Goal: Feedback & Contribution: Leave review/rating

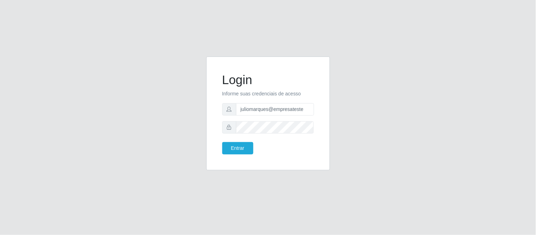
drag, startPoint x: 0, startPoint y: 0, endPoint x: 263, endPoint y: 106, distance: 283.8
click at [248, 109] on input "juliomarques@empresateste" at bounding box center [275, 109] width 78 height 12
click at [369, 111] on div "Login Informe suas credenciais de acesso juliomarques@empresateste Entrar" at bounding box center [268, 118] width 403 height 122
click at [228, 127] on div at bounding box center [268, 127] width 92 height 12
click at [193, 18] on div "Login Informe suas credenciais de acesso juliomarques@empresateste Entrar" at bounding box center [268, 117] width 536 height 235
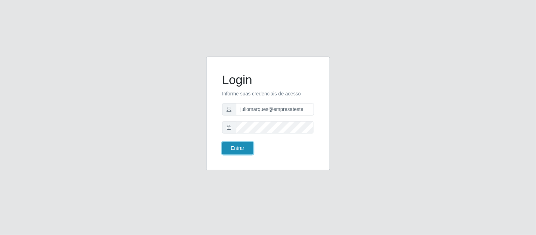
click at [248, 148] on button "Entrar" at bounding box center [237, 148] width 31 height 12
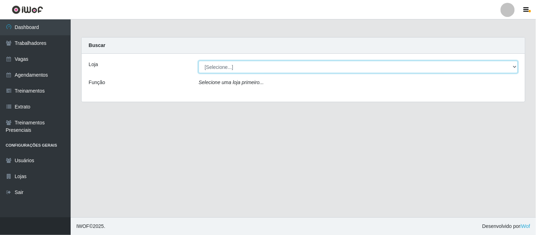
click at [231, 66] on select "[Selecione...] iWof Loja 1 iWof Loja 2 iWof Loja 3" at bounding box center [357, 67] width 319 height 12
select select "114"
click at [198, 61] on select "[Selecione...] iWof Loja 1 iWof Loja 2 iWof Loja 3" at bounding box center [357, 67] width 319 height 12
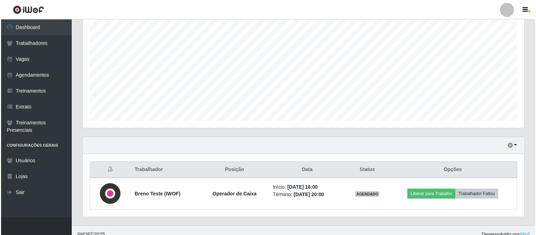
scroll to position [139, 0]
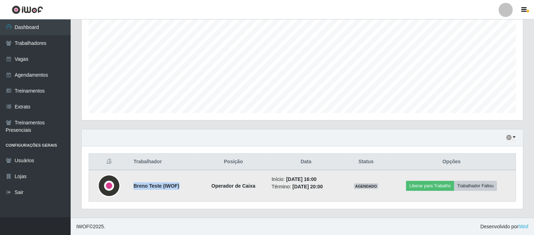
drag, startPoint x: 132, startPoint y: 184, endPoint x: 177, endPoint y: 186, distance: 45.2
click at [177, 186] on td "Breno Teste (IWOF)" at bounding box center [164, 186] width 70 height 32
click at [179, 186] on td "Breno Teste (IWOF)" at bounding box center [164, 186] width 70 height 32
drag, startPoint x: 177, startPoint y: 186, endPoint x: 172, endPoint y: 186, distance: 4.9
click at [177, 186] on strong "Breno Teste (IWOF)" at bounding box center [156, 186] width 46 height 6
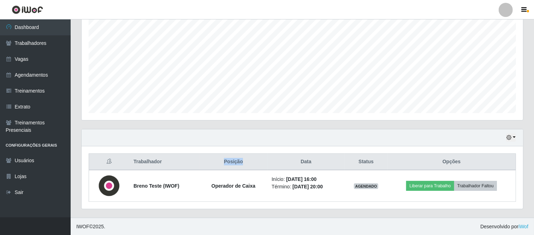
drag, startPoint x: 219, startPoint y: 164, endPoint x: 241, endPoint y: 164, distance: 22.3
click at [241, 164] on th "Posição" at bounding box center [234, 162] width 68 height 17
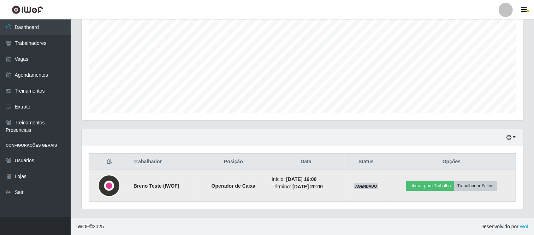
click at [230, 181] on td "Operador de Caixa" at bounding box center [234, 186] width 68 height 32
drag, startPoint x: 207, startPoint y: 187, endPoint x: 253, endPoint y: 187, distance: 46.6
click at [253, 187] on td "Operador de Caixa" at bounding box center [234, 186] width 68 height 32
click at [241, 185] on strong "Operador de Caixa" at bounding box center [234, 186] width 44 height 6
drag, startPoint x: 207, startPoint y: 184, endPoint x: 249, endPoint y: 186, distance: 42.1
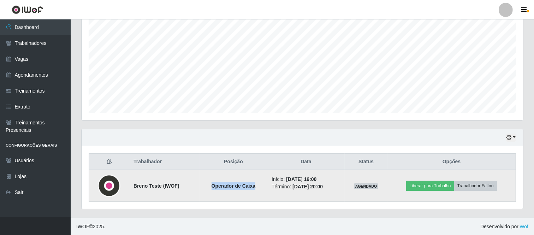
click at [249, 186] on strong "Operador de Caixa" at bounding box center [234, 186] width 44 height 6
click at [235, 188] on strong "Operador de Caixa" at bounding box center [234, 186] width 44 height 6
drag, startPoint x: 281, startPoint y: 177, endPoint x: 322, endPoint y: 178, distance: 41.7
click at [316, 178] on time "[DATE] 16:00" at bounding box center [301, 179] width 30 height 6
click at [323, 186] on time "[DATE] 20:00" at bounding box center [307, 187] width 30 height 6
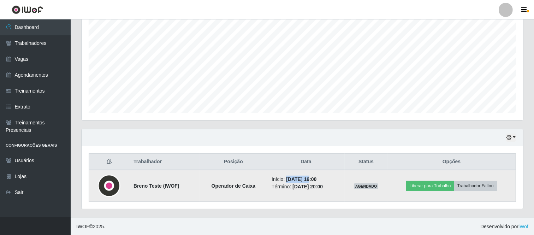
drag, startPoint x: 280, startPoint y: 178, endPoint x: 305, endPoint y: 177, distance: 25.1
click at [305, 177] on time "[DATE] 16:00" at bounding box center [301, 179] width 30 height 6
drag, startPoint x: 309, startPoint y: 177, endPoint x: 322, endPoint y: 178, distance: 12.4
click at [316, 178] on time "[DATE] 16:00" at bounding box center [301, 179] width 30 height 6
drag, startPoint x: 321, startPoint y: 185, endPoint x: 329, endPoint y: 186, distance: 8.2
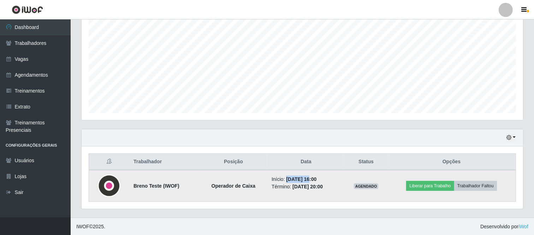
click at [329, 186] on li "Término: [DATE] 20:00" at bounding box center [306, 186] width 69 height 7
click at [318, 186] on time "[DATE] 20:00" at bounding box center [307, 187] width 30 height 6
click at [439, 188] on button "Liberar para Trabalho" at bounding box center [430, 186] width 48 height 10
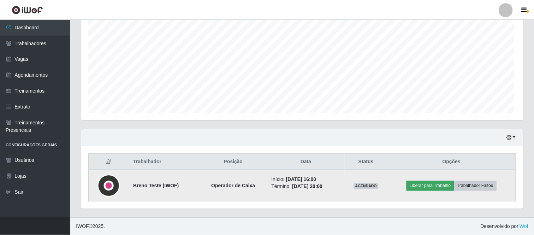
scroll to position [146, 437]
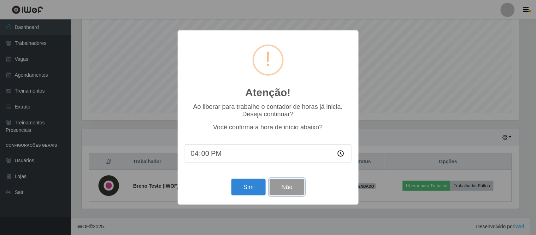
click at [290, 185] on button "Não" at bounding box center [286, 187] width 35 height 17
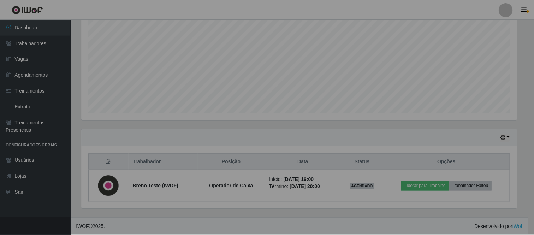
scroll to position [146, 441]
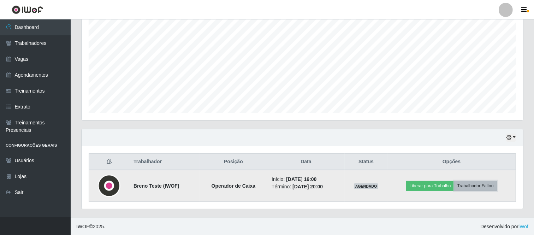
click at [473, 184] on button "Trabalhador Faltou" at bounding box center [475, 186] width 43 height 10
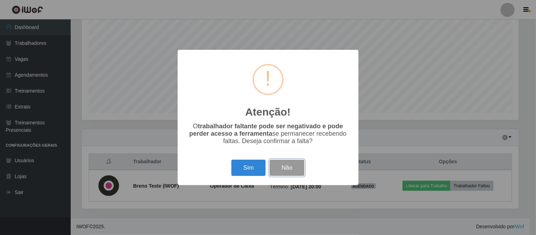
click at [285, 170] on button "Não" at bounding box center [286, 168] width 35 height 17
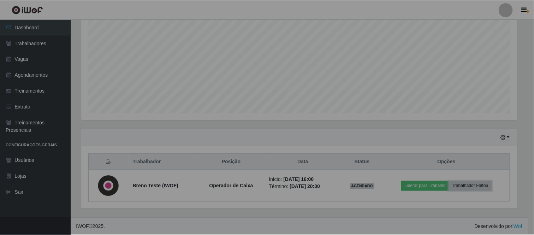
scroll to position [146, 441]
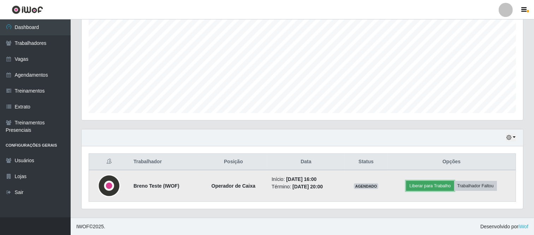
click at [435, 186] on button "Liberar para Trabalho" at bounding box center [430, 186] width 48 height 10
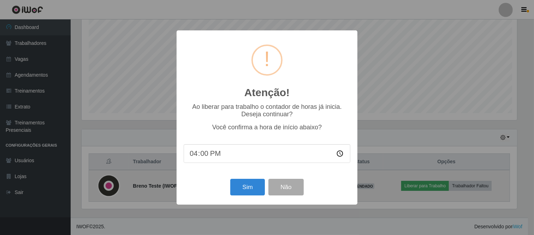
scroll to position [146, 437]
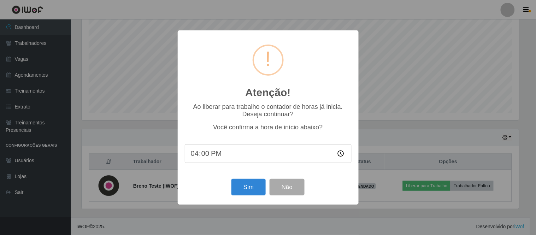
click at [207, 154] on input "16:00" at bounding box center [268, 153] width 167 height 19
click at [213, 154] on input "16:15" at bounding box center [268, 153] width 167 height 19
type input "16:00"
click at [248, 188] on button "Sim" at bounding box center [248, 187] width 34 height 17
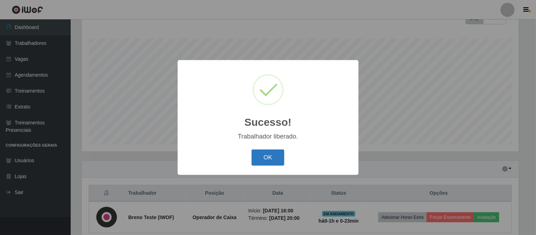
click at [269, 157] on button "OK" at bounding box center [267, 157] width 33 height 17
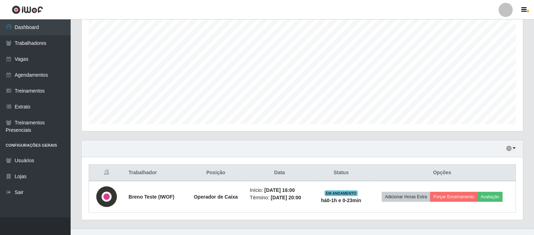
scroll to position [139, 0]
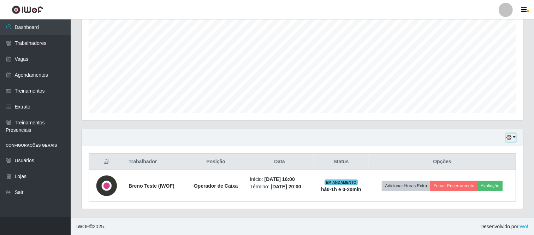
click at [511, 137] on icon "button" at bounding box center [508, 137] width 5 height 5
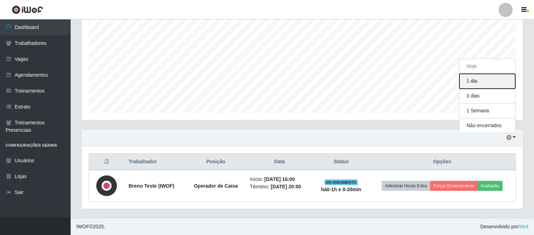
click at [489, 81] on button "1 dia" at bounding box center [487, 81] width 56 height 15
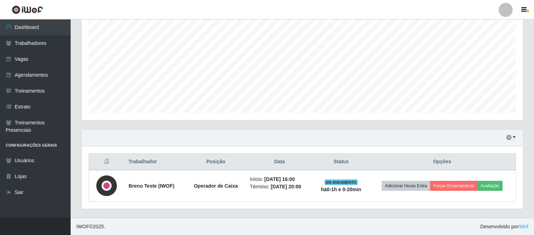
click at [513, 168] on th "Opções" at bounding box center [442, 162] width 147 height 17
click at [511, 135] on icon "button" at bounding box center [508, 137] width 5 height 5
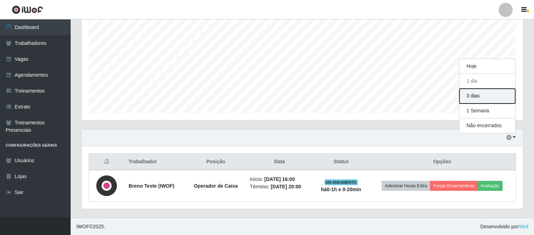
click at [486, 98] on button "3 dias" at bounding box center [487, 96] width 56 height 15
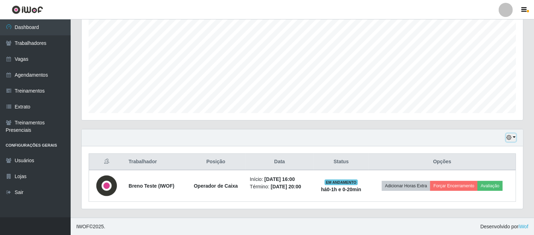
click at [512, 138] on button "button" at bounding box center [511, 137] width 10 height 8
click at [497, 113] on button "1 Semana" at bounding box center [487, 110] width 56 height 15
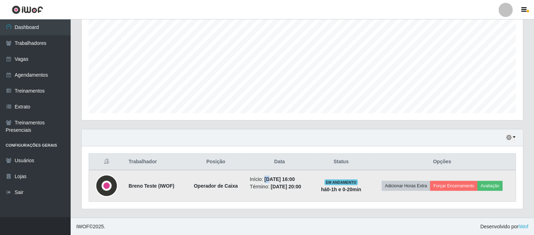
drag, startPoint x: 258, startPoint y: 177, endPoint x: 264, endPoint y: 177, distance: 6.4
click at [265, 177] on time "[DATE] 16:00" at bounding box center [280, 179] width 30 height 6
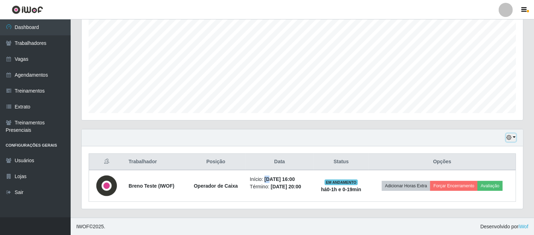
click at [511, 137] on icon "button" at bounding box center [508, 137] width 5 height 5
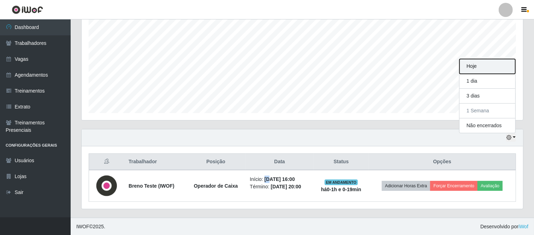
click at [479, 66] on button "Hoje" at bounding box center [487, 66] width 56 height 15
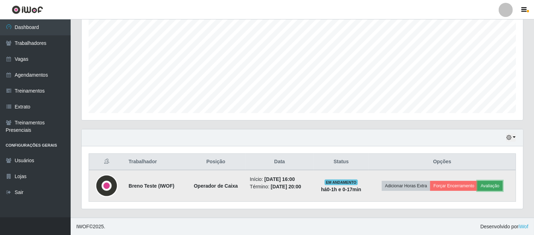
click at [493, 183] on button "Avaliação" at bounding box center [489, 186] width 25 height 10
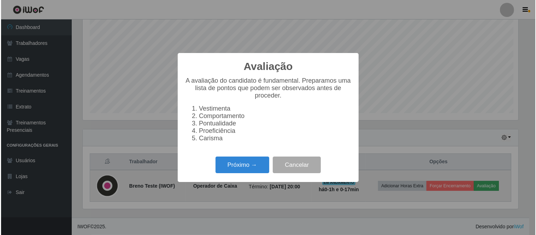
scroll to position [146, 437]
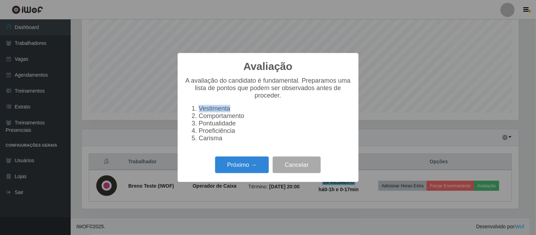
drag, startPoint x: 199, startPoint y: 107, endPoint x: 238, endPoint y: 112, distance: 39.9
click at [238, 112] on ol "Vestimenta Comportamento Pontualidade Proeficiência Carisma" at bounding box center [268, 123] width 167 height 37
click at [243, 119] on li "Comportamento" at bounding box center [275, 115] width 153 height 7
drag, startPoint x: 199, startPoint y: 108, endPoint x: 228, endPoint y: 112, distance: 28.8
click at [228, 112] on li "Vestimenta" at bounding box center [275, 108] width 153 height 7
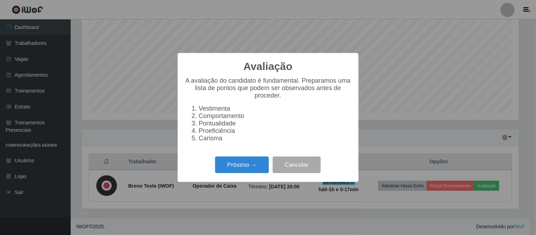
click at [230, 111] on li "Vestimenta" at bounding box center [275, 108] width 153 height 7
drag, startPoint x: 231, startPoint y: 109, endPoint x: 199, endPoint y: 109, distance: 32.5
click at [199, 109] on li "Vestimenta" at bounding box center [275, 108] width 153 height 7
drag, startPoint x: 199, startPoint y: 108, endPoint x: 237, endPoint y: 112, distance: 37.7
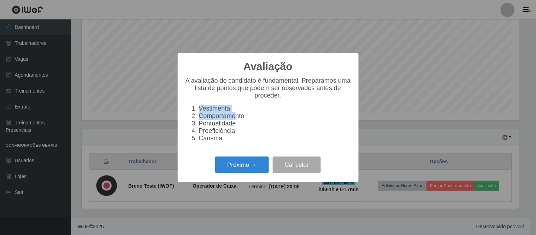
click at [237, 112] on ol "Vestimenta Comportamento Pontualidade Proeficiência Carisma" at bounding box center [268, 123] width 167 height 37
click at [239, 114] on li "Comportamento" at bounding box center [275, 115] width 153 height 7
drag, startPoint x: 244, startPoint y: 117, endPoint x: 196, endPoint y: 118, distance: 48.0
click at [199, 118] on li "Comportamento" at bounding box center [275, 115] width 153 height 7
click at [213, 121] on li "Pontualidade" at bounding box center [275, 123] width 153 height 7
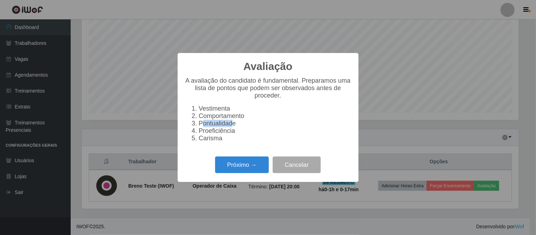
drag, startPoint x: 231, startPoint y: 126, endPoint x: 200, endPoint y: 125, distance: 31.1
click at [200, 125] on li "Pontualidade" at bounding box center [275, 123] width 153 height 7
click at [219, 133] on li "Proeficiência" at bounding box center [275, 130] width 153 height 7
click at [248, 165] on button "Próximo →" at bounding box center [242, 164] width 54 height 17
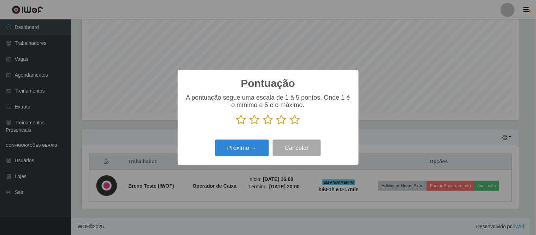
click at [239, 122] on icon at bounding box center [241, 119] width 10 height 11
click at [236, 125] on input "radio" at bounding box center [236, 125] width 0 height 0
click at [295, 123] on icon at bounding box center [295, 119] width 10 height 11
click at [290, 125] on input "radio" at bounding box center [290, 125] width 0 height 0
click at [267, 119] on icon at bounding box center [268, 119] width 10 height 11
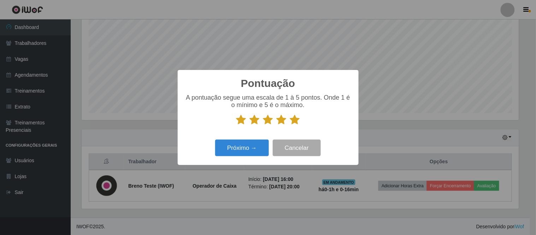
click at [263, 125] on input "radio" at bounding box center [263, 125] width 0 height 0
click at [248, 150] on button "Próximo →" at bounding box center [242, 147] width 54 height 17
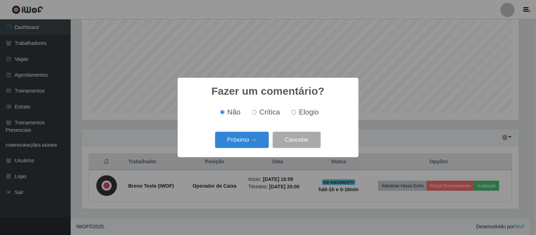
click at [263, 114] on span "Crítica" at bounding box center [269, 112] width 21 height 8
click at [256, 114] on input "Crítica" at bounding box center [254, 112] width 5 height 5
radio input "true"
click at [247, 142] on button "Próximo →" at bounding box center [242, 140] width 54 height 17
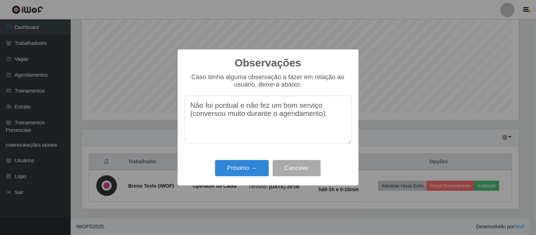
drag, startPoint x: 333, startPoint y: 117, endPoint x: 184, endPoint y: 102, distance: 150.1
click at [182, 104] on div "Observações × Caso tenha alguma observação a fazer em relação ao usuário, deixe…" at bounding box center [268, 117] width 181 height 136
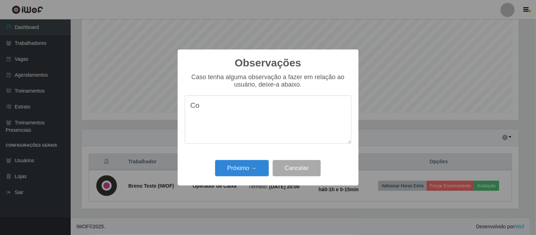
type textarea "C"
type textarea "U"
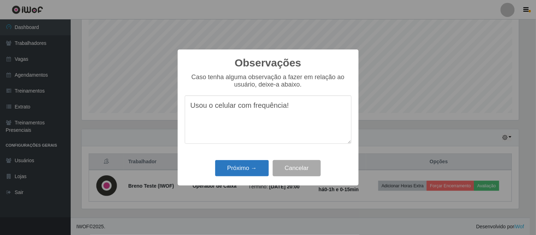
type textarea "Usou o celular com frequência!"
click at [247, 171] on button "Próximo →" at bounding box center [242, 168] width 54 height 17
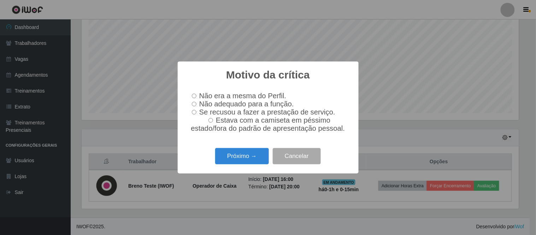
click at [193, 94] on input "Não era a mesma do Perfil." at bounding box center [194, 96] width 5 height 5
radio input "true"
click at [247, 163] on button "Próximo →" at bounding box center [242, 156] width 54 height 17
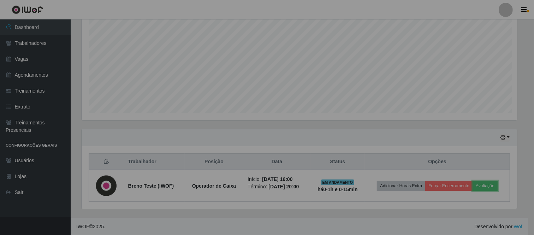
scroll to position [146, 441]
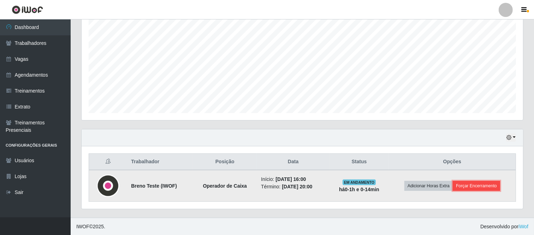
click at [479, 187] on button "Forçar Encerramento" at bounding box center [476, 186] width 47 height 10
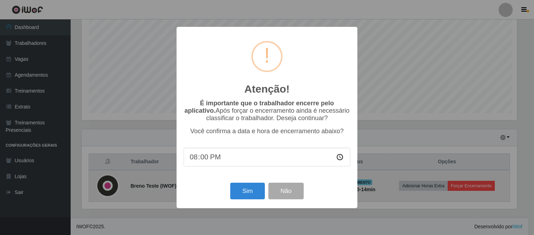
scroll to position [146, 437]
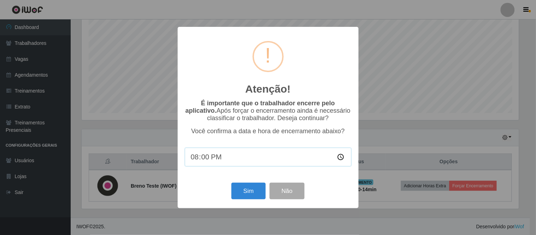
click at [206, 160] on input "20:00" at bounding box center [268, 157] width 167 height 19
type input "20:00"
click at [249, 195] on button "Sim" at bounding box center [248, 191] width 34 height 17
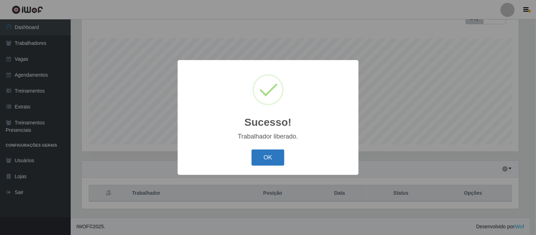
click at [269, 156] on button "OK" at bounding box center [267, 157] width 33 height 17
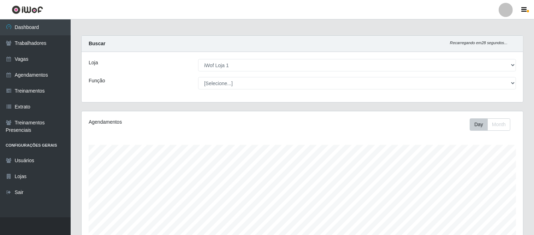
scroll to position [0, 0]
